Goal: Transaction & Acquisition: Purchase product/service

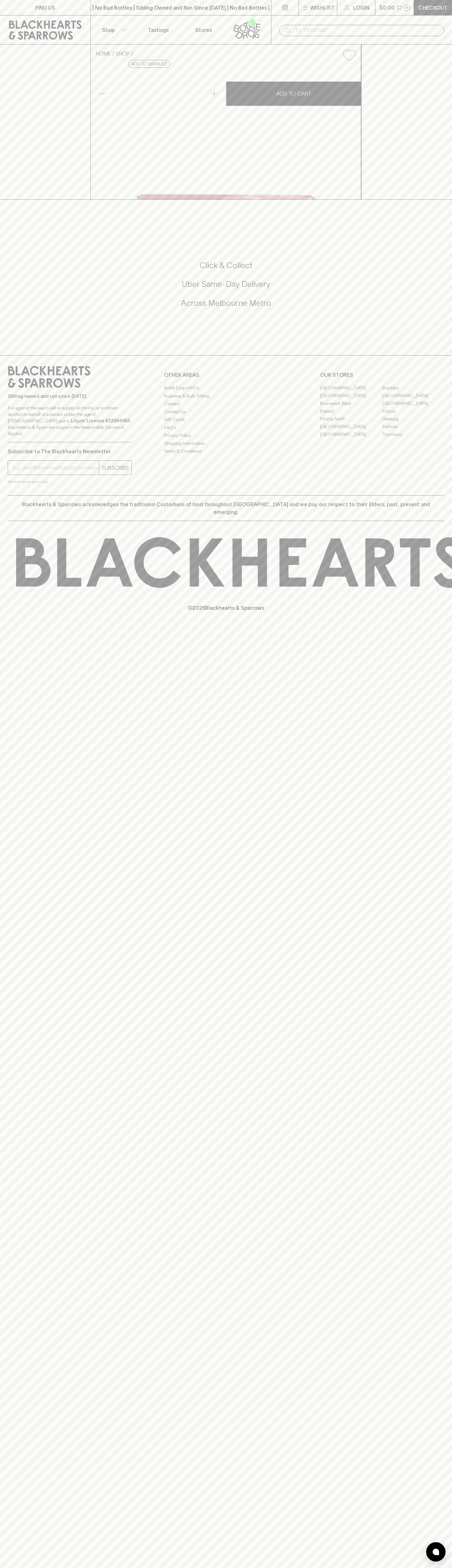
click at [235, 13] on div "| No Bad Bottles | Sibling Owned and Run Since [DATE] | No Bad Bottles | Siblin…" at bounding box center [180, 7] width 181 height 15
click at [433, 1517] on div "FIND US | No Bad Bottles | Sibling Owned and Run Since [DATE] | No Bad Bottles …" at bounding box center [226, 784] width 452 height 1568
click at [83, 1567] on html "FIND US | No Bad Bottles | Sibling Owned and Run Since [DATE] | No Bad Bottles …" at bounding box center [226, 784] width 452 height 1568
click at [16, 588] on icon at bounding box center [453, 562] width 873 height 51
